Goal: Task Accomplishment & Management: Complete application form

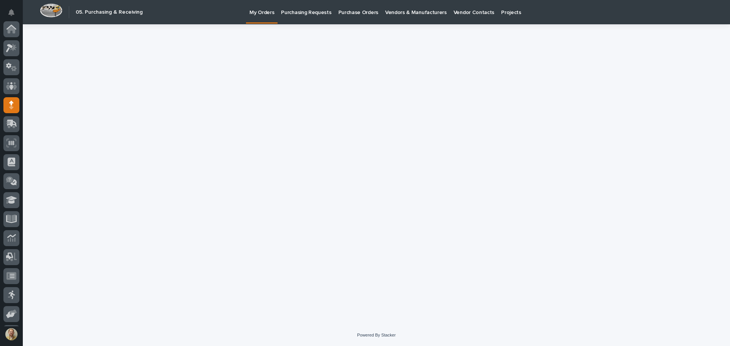
scroll to position [76, 0]
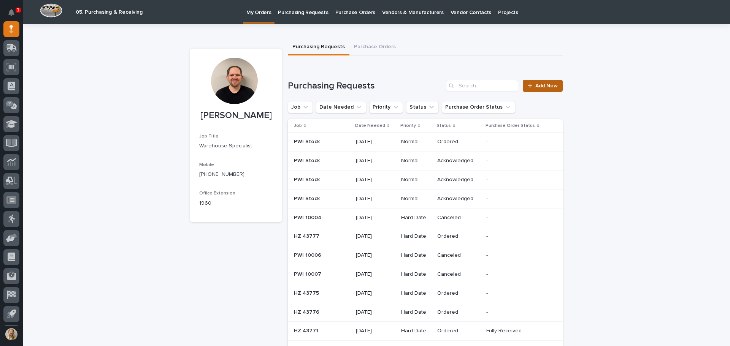
click at [543, 81] on link "Add New" at bounding box center [543, 86] width 40 height 12
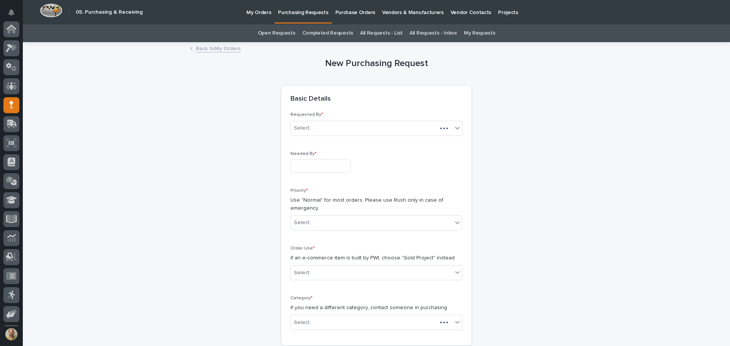
scroll to position [76, 0]
click at [327, 165] on input "text" at bounding box center [320, 166] width 60 height 13
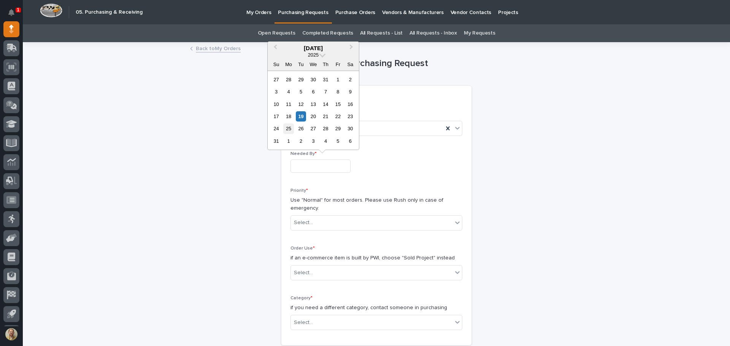
click at [290, 129] on div "25" at bounding box center [288, 129] width 10 height 10
type input "**********"
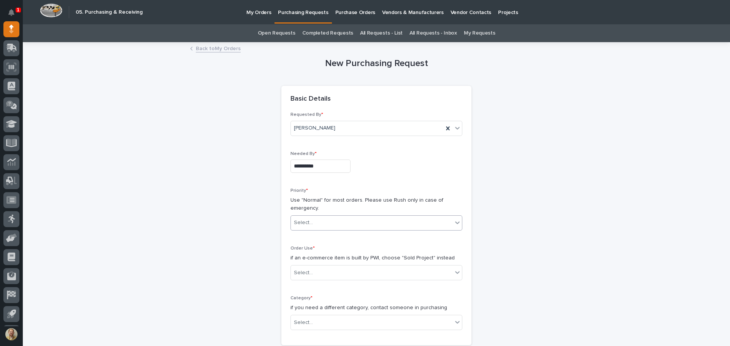
click at [322, 218] on div "Select..." at bounding box center [372, 223] width 162 height 13
drag, startPoint x: 308, startPoint y: 257, endPoint x: 305, endPoint y: 264, distance: 7.1
click at [305, 264] on div "Normal" at bounding box center [373, 264] width 171 height 13
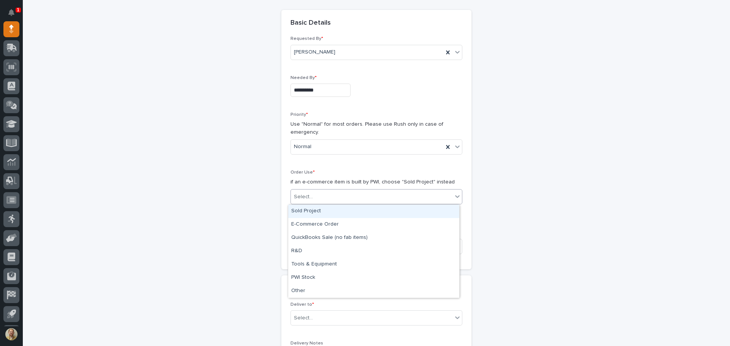
click at [314, 193] on div "Select..." at bounding box center [372, 197] width 162 height 13
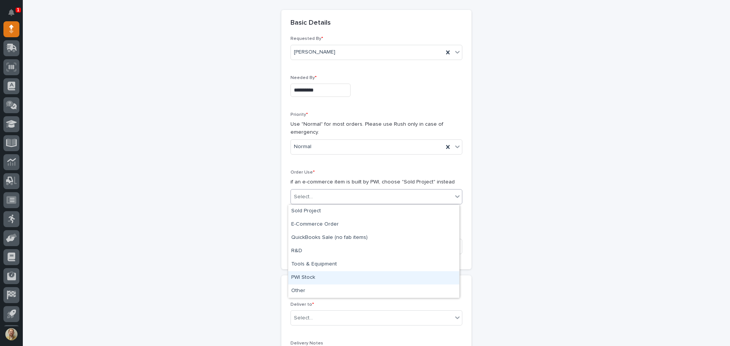
click at [297, 279] on div "PWI Stock" at bounding box center [373, 277] width 171 height 13
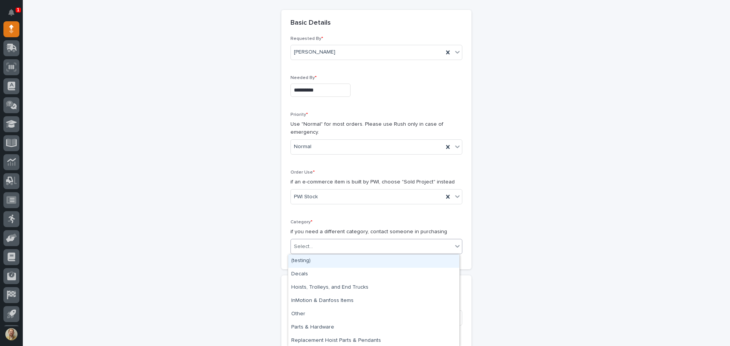
click at [306, 250] on div "Select..." at bounding box center [303, 247] width 19 height 8
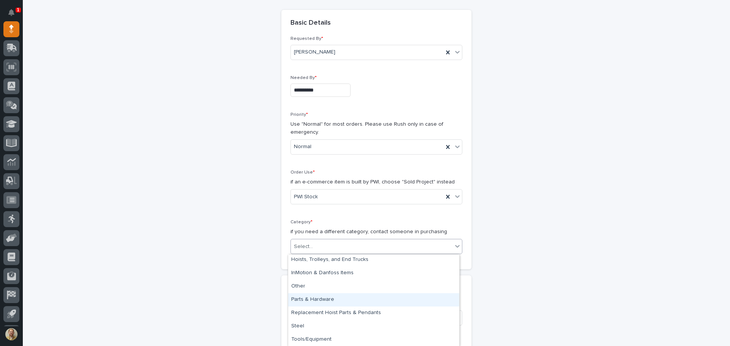
click at [303, 299] on div "Parts & Hardware" at bounding box center [373, 299] width 171 height 13
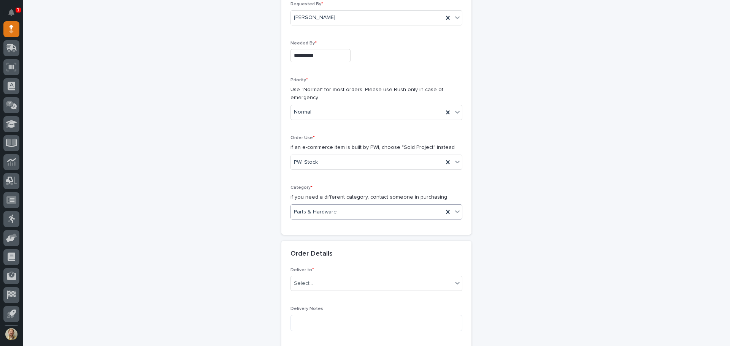
scroll to position [152, 0]
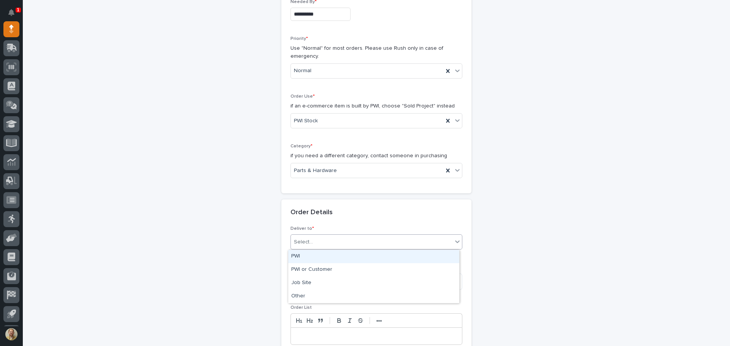
click at [312, 238] on div "Select..." at bounding box center [372, 242] width 162 height 13
click at [304, 260] on div "PWI" at bounding box center [373, 256] width 171 height 13
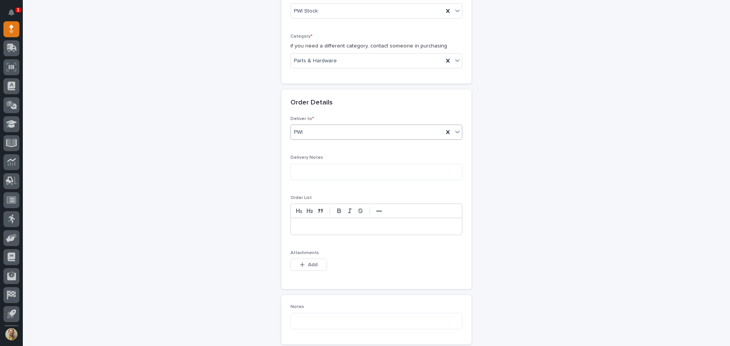
scroll to position [266, 0]
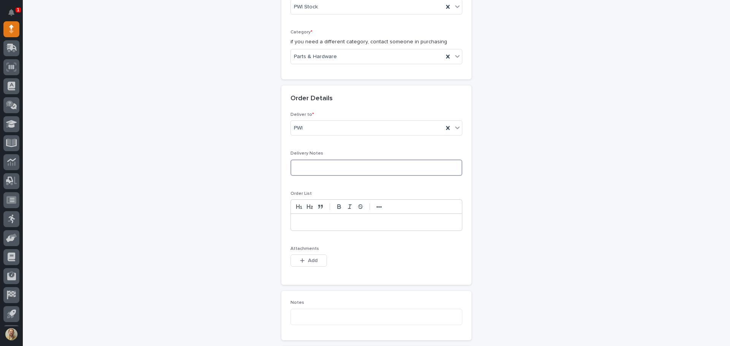
click at [333, 172] on textarea at bounding box center [376, 168] width 172 height 16
type textarea "**********"
click at [315, 220] on p at bounding box center [376, 223] width 160 height 8
drag, startPoint x: 344, startPoint y: 312, endPoint x: 341, endPoint y: 317, distance: 5.7
click at [341, 317] on textarea at bounding box center [376, 317] width 172 height 16
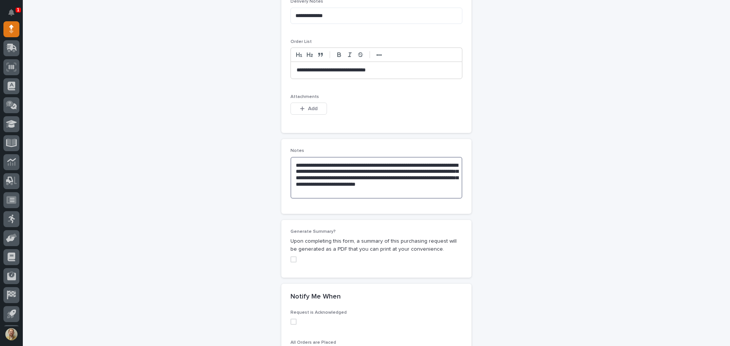
scroll to position [549, 0]
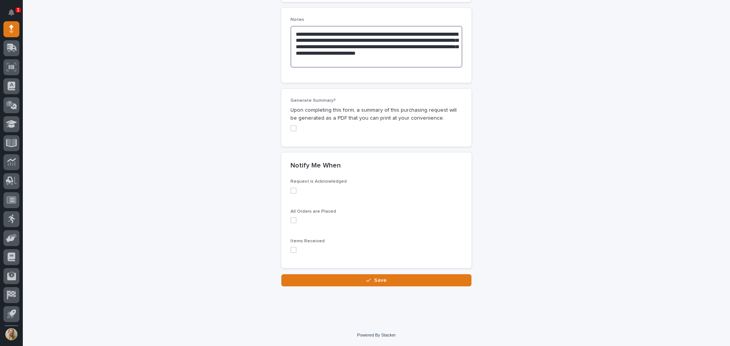
click at [290, 126] on span at bounding box center [293, 128] width 6 height 6
type textarea "**********"
click at [291, 191] on span at bounding box center [293, 191] width 6 height 6
click at [290, 221] on span at bounding box center [293, 220] width 6 height 6
click at [290, 249] on span at bounding box center [293, 250] width 6 height 6
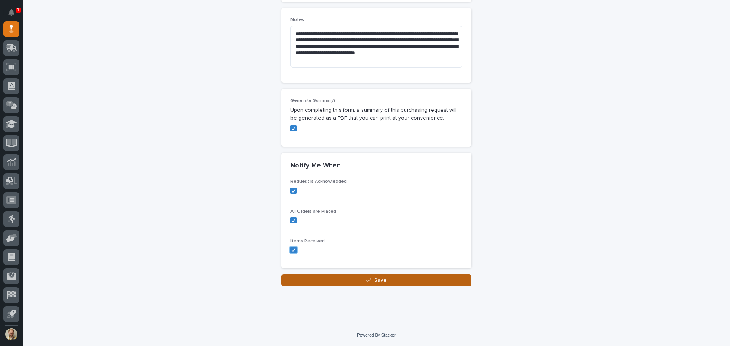
click at [306, 278] on button "Save" at bounding box center [376, 280] width 190 height 12
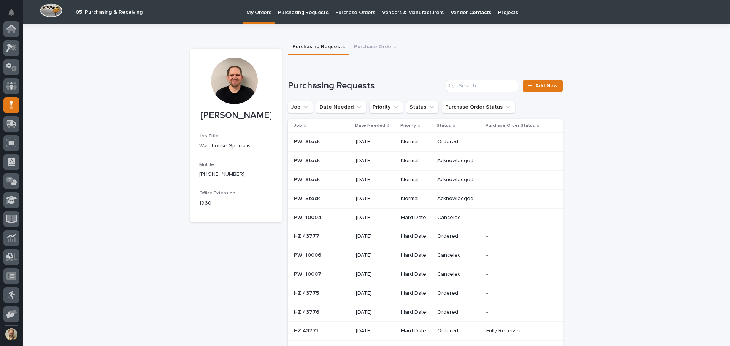
scroll to position [76, 0]
